Goal: Task Accomplishment & Management: Manage account settings

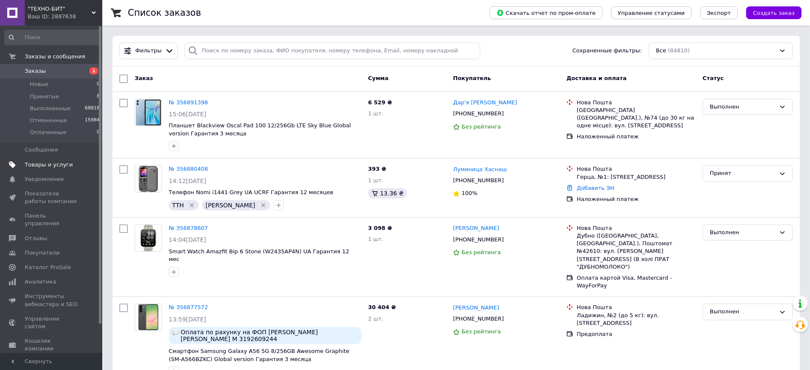
click at [48, 165] on span "Товары и услуги" at bounding box center [49, 165] width 48 height 8
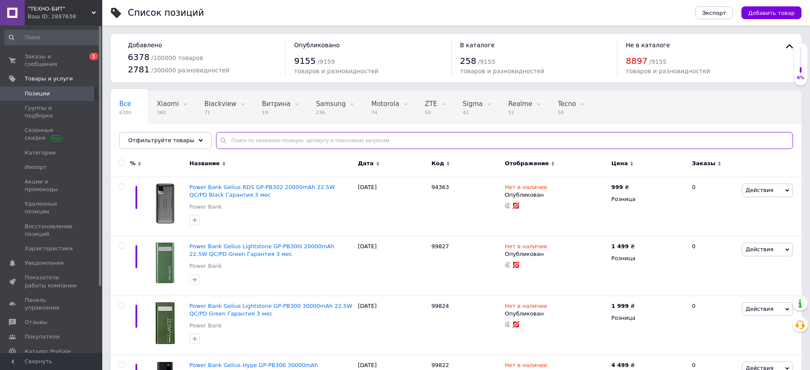
click at [376, 141] on input "text" at bounding box center [504, 140] width 577 height 17
paste input "Холдер Gelius Chill GP-WCH010i Magnetic Wireless Charging 15W (with cooling) UA…"
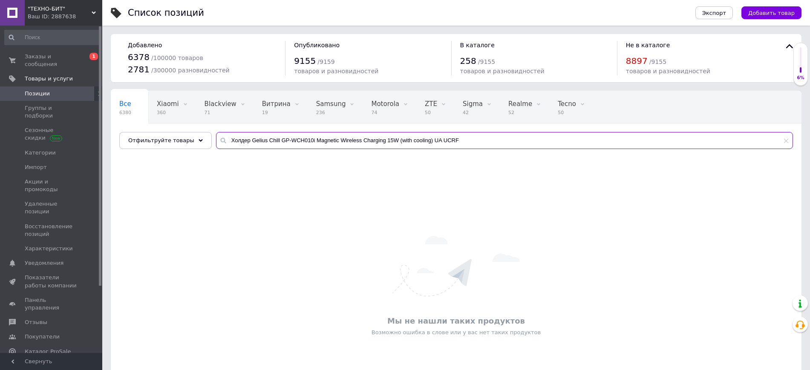
drag, startPoint x: 450, startPoint y: 137, endPoint x: 529, endPoint y: 136, distance: 79.7
click at [529, 136] on input "Холдер Gelius Chill GP-WCH010i Magnetic Wireless Charging 15W (with cooling) UA…" at bounding box center [504, 140] width 577 height 17
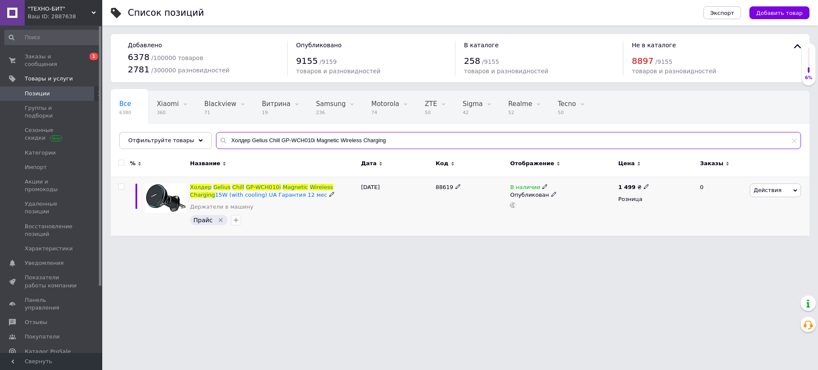
type input "Холдер Gelius Chill GP-WCH010i Magnetic Wireless Charging"
click at [644, 185] on icon at bounding box center [646, 186] width 5 height 5
drag, startPoint x: 659, startPoint y: 177, endPoint x: 691, endPoint y: 175, distance: 31.6
click at [691, 175] on input "1499" at bounding box center [684, 177] width 65 height 17
type input "887"
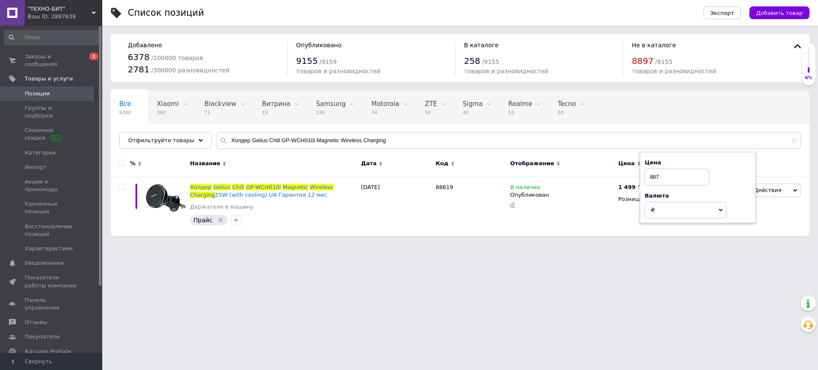
click at [522, 244] on html ""ТЕХНО-БИТ" Ваш ID: 2887638 Сайт "ТЕХНО-БИТ" Кабинет покупателя Проверить состо…" at bounding box center [409, 122] width 818 height 244
click at [282, 143] on input "Холдер Gelius Chill GP-WCH010i Magnetic Wireless Charging" at bounding box center [508, 140] width 585 height 17
paste input "Samsung Galaxy S24 FE 8/512Gb Marble Gray (SM-S721BZAH)"
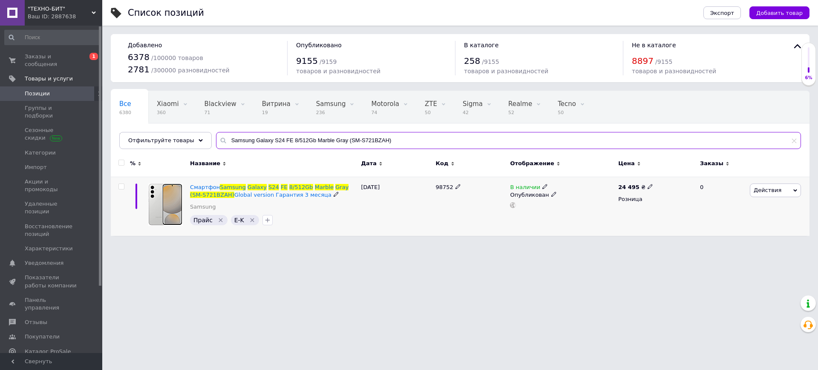
type input "Samsung Galaxy S24 FE 8/512Gb Marble Gray (SM-S721BZAH)"
click at [543, 183] on span at bounding box center [544, 186] width 5 height 6
click at [564, 194] on li "Нет в наличии" at bounding box center [592, 193] width 81 height 12
click at [461, 230] on div "98752" at bounding box center [470, 206] width 75 height 59
click at [54, 164] on span "Импорт" at bounding box center [52, 168] width 54 height 8
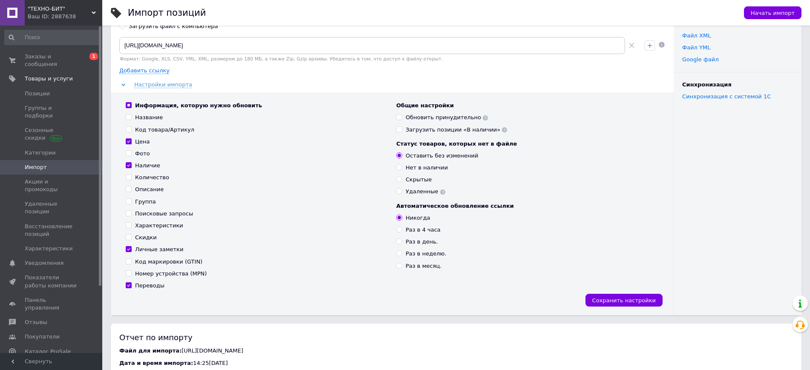
scroll to position [53, 0]
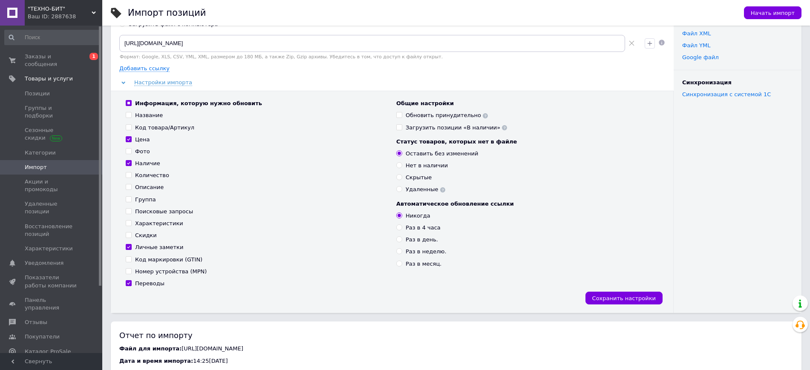
click at [398, 231] on label "Раз в 4 часа" at bounding box center [418, 228] width 44 height 8
click at [398, 230] on input "Раз в 4 часа" at bounding box center [399, 227] width 6 height 6
radio input "true"
click at [606, 296] on span "Сохранить настройки" at bounding box center [623, 298] width 63 height 6
click at [143, 118] on div "Название" at bounding box center [149, 116] width 28 height 8
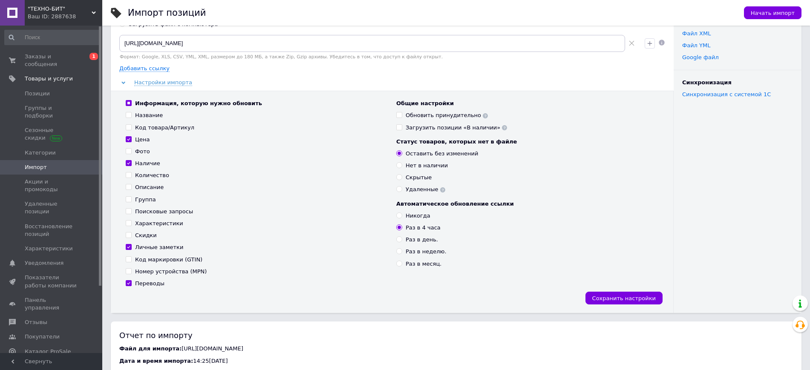
click at [131, 118] on input "Название" at bounding box center [129, 115] width 6 height 6
checkbox input "true"
click at [146, 128] on div "Код товара/Артикул" at bounding box center [164, 128] width 59 height 8
click at [131, 128] on input "Код товара/Артикул" at bounding box center [129, 127] width 6 height 6
checkbox input "true"
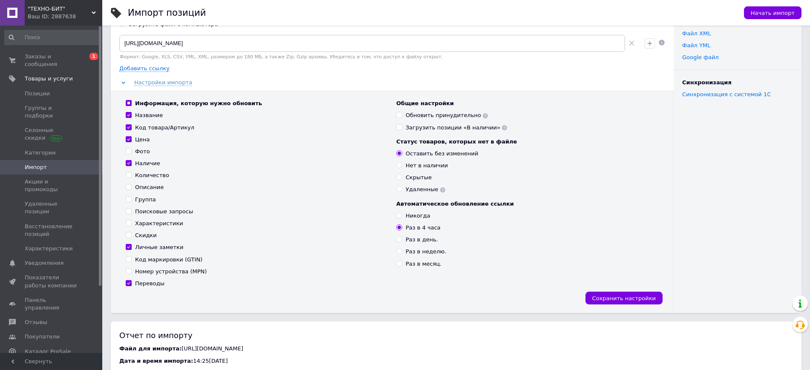
click at [154, 261] on div "Код маркировки (GTIN)" at bounding box center [168, 260] width 67 height 8
click at [131, 261] on input "Код маркировки (GTIN)" at bounding box center [129, 259] width 6 height 6
checkbox input "true"
click at [759, 11] on span "Начать импорт" at bounding box center [772, 13] width 44 height 6
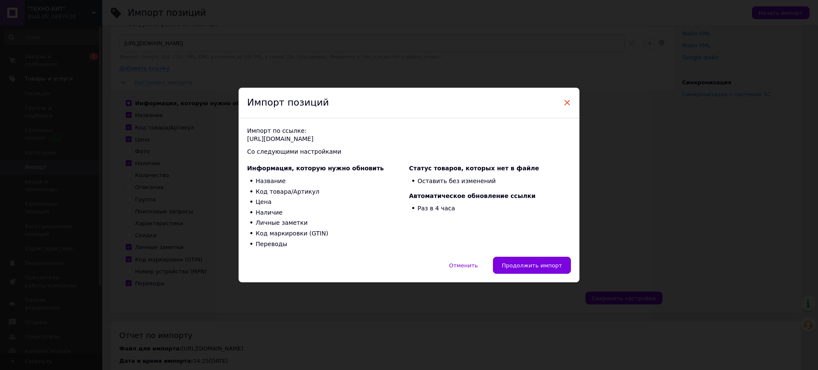
click at [565, 102] on span "×" at bounding box center [567, 102] width 8 height 14
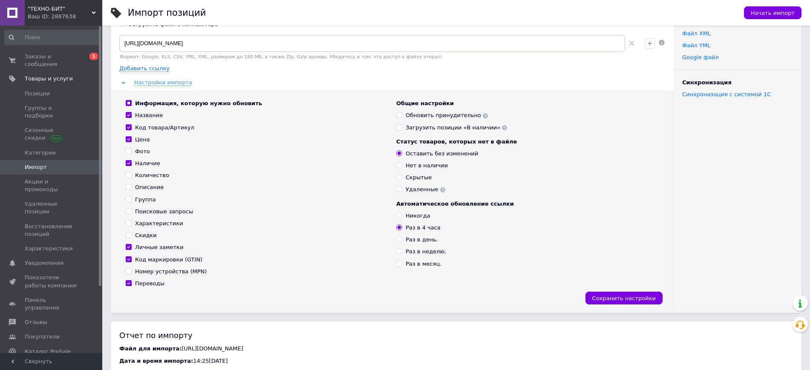
click at [141, 116] on div "Название" at bounding box center [149, 116] width 28 height 8
click at [131, 116] on input "Название" at bounding box center [129, 115] width 6 height 6
checkbox input "false"
click at [769, 10] on span "Начать импорт" at bounding box center [772, 13] width 44 height 6
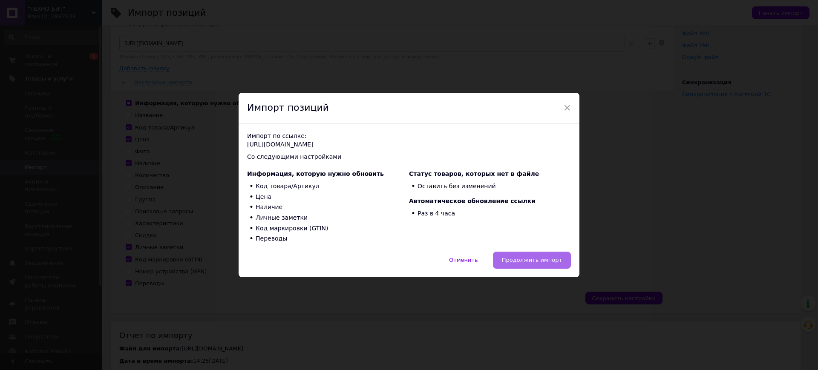
click at [557, 264] on button "Продолжить импорт" at bounding box center [532, 260] width 78 height 17
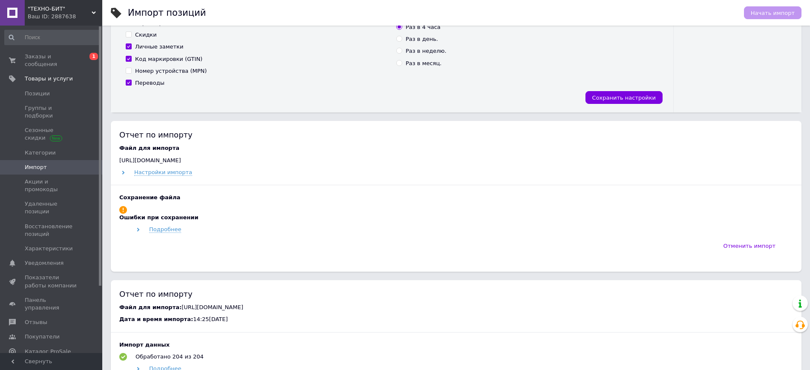
scroll to position [266, 0]
